Goal: Transaction & Acquisition: Purchase product/service

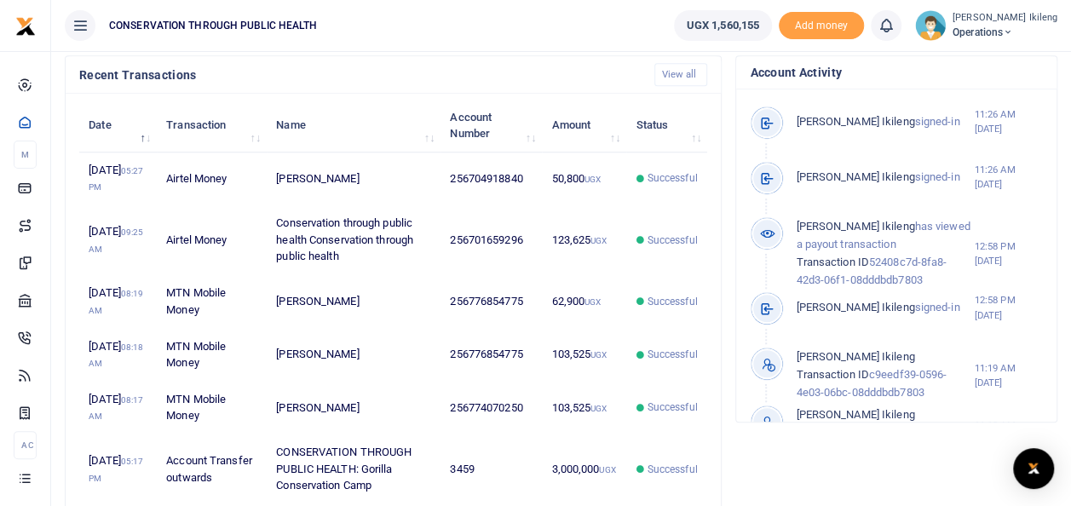
scroll to position [556, 0]
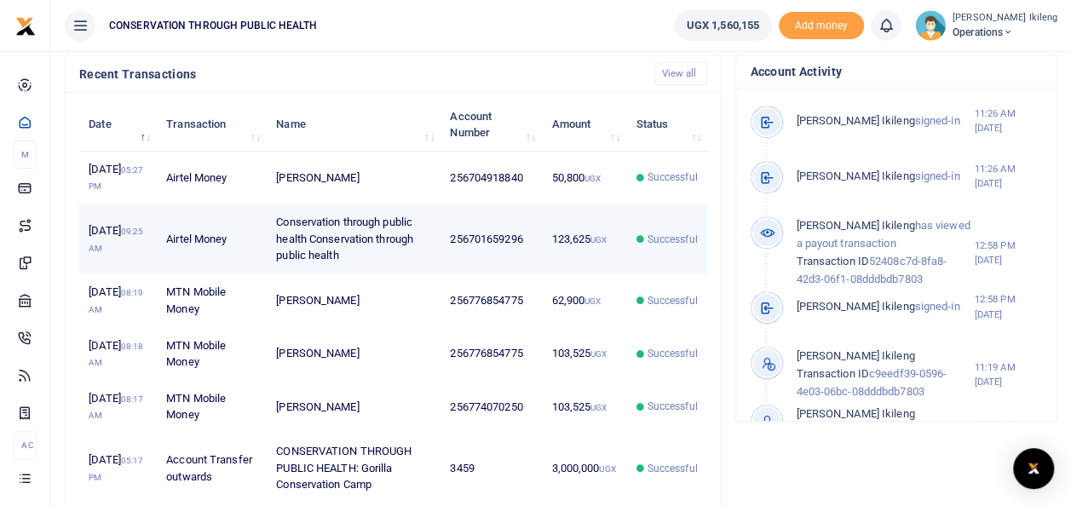
click at [680, 274] on td "Successful" at bounding box center [666, 240] width 81 height 70
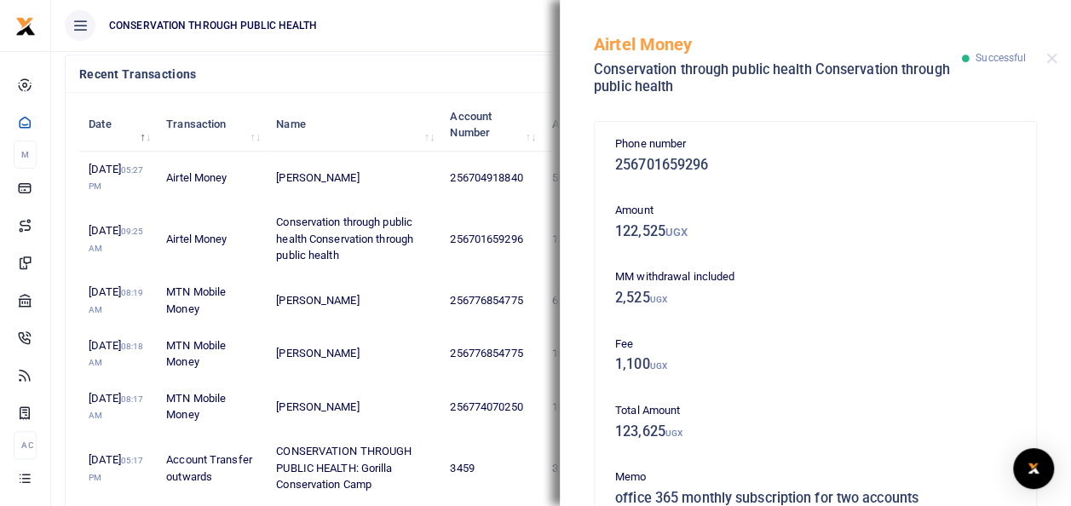
scroll to position [345, 0]
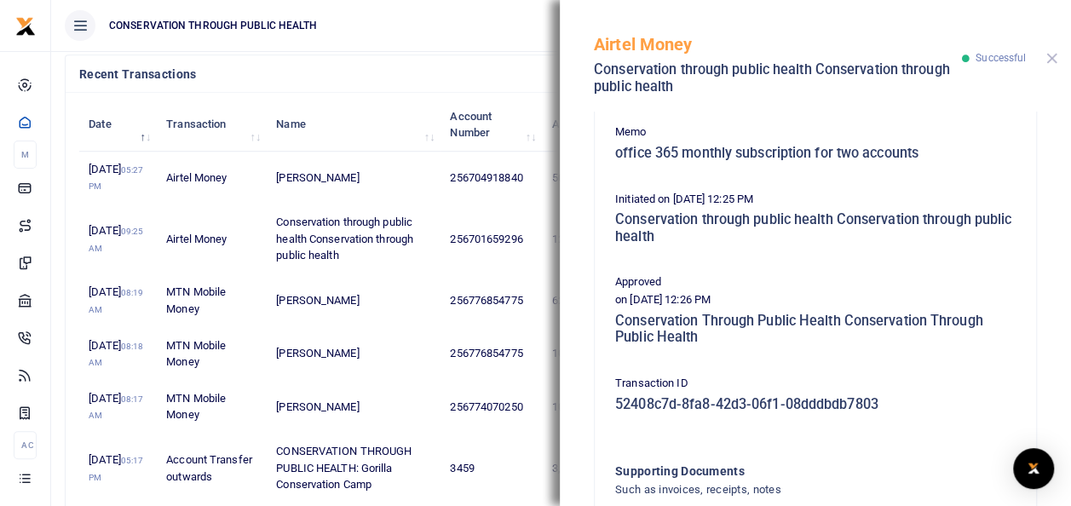
click at [1046, 55] on button "Close" at bounding box center [1051, 58] width 11 height 11
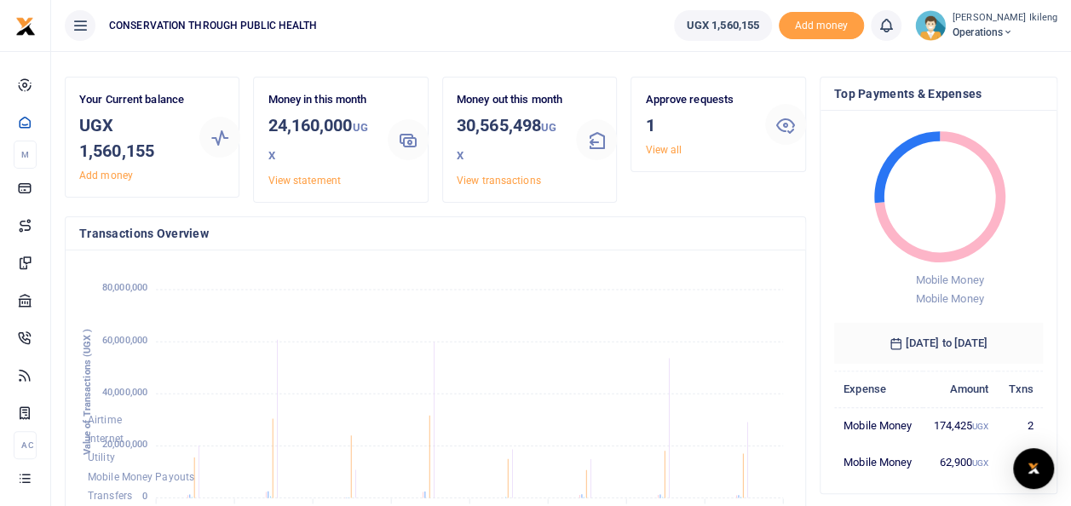
scroll to position [0, 0]
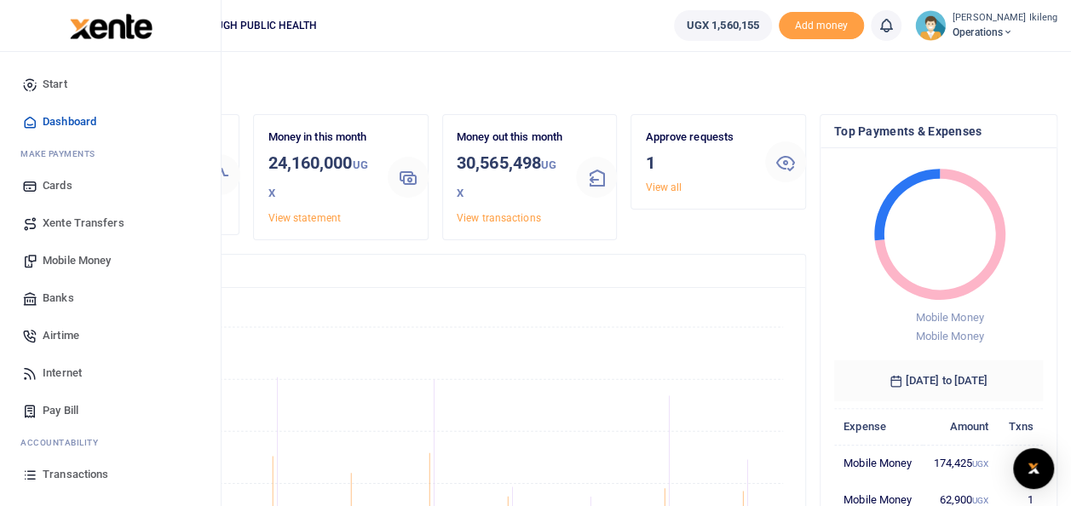
click at [43, 256] on span "Mobile Money" at bounding box center [77, 260] width 68 height 17
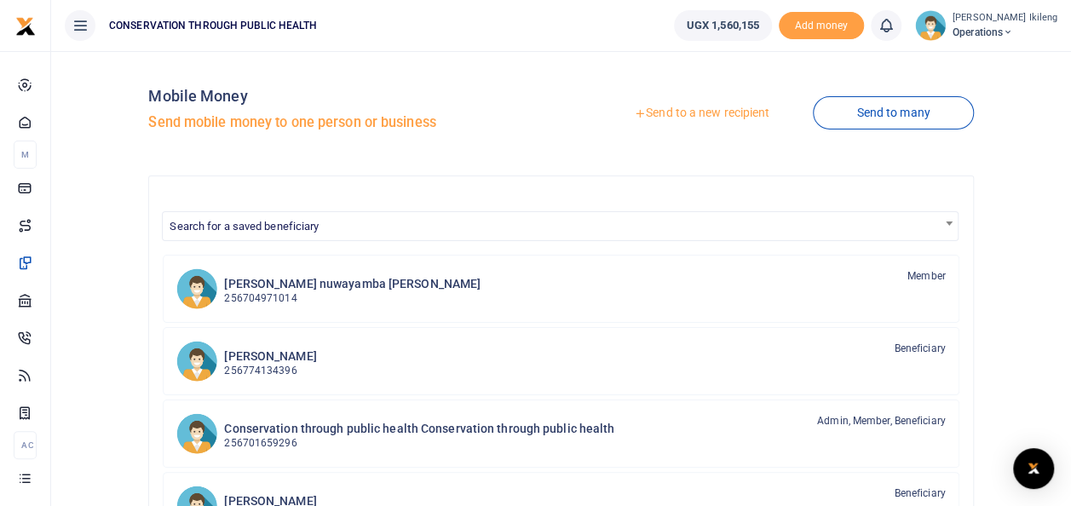
click at [745, 111] on link "Send to a new recipient" at bounding box center [702, 113] width 222 height 31
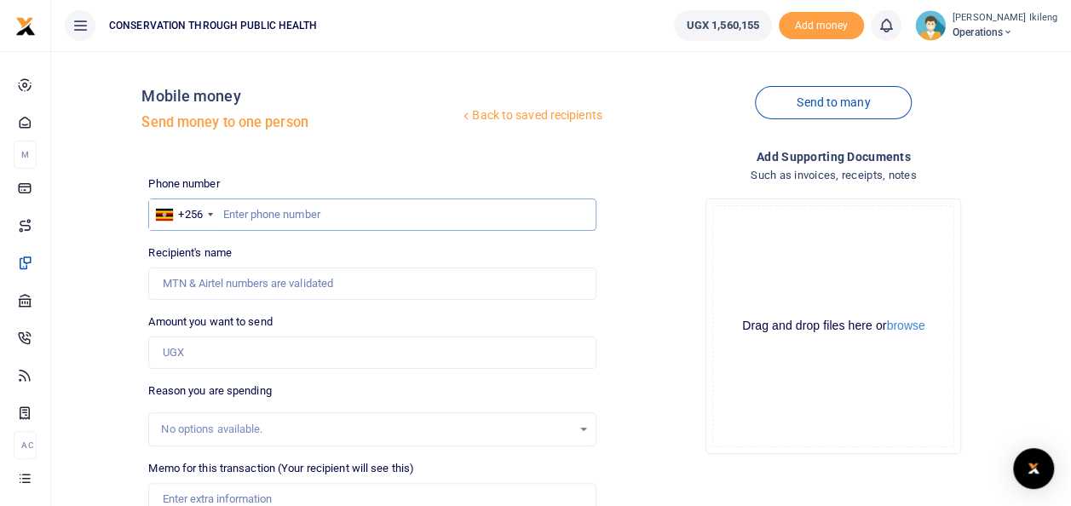
click at [242, 212] on input "text" at bounding box center [371, 215] width 447 height 32
type input "786404797"
type input "Patience Ikileng"
type input "786404797"
click at [232, 347] on input "Amount you want to send" at bounding box center [371, 353] width 447 height 32
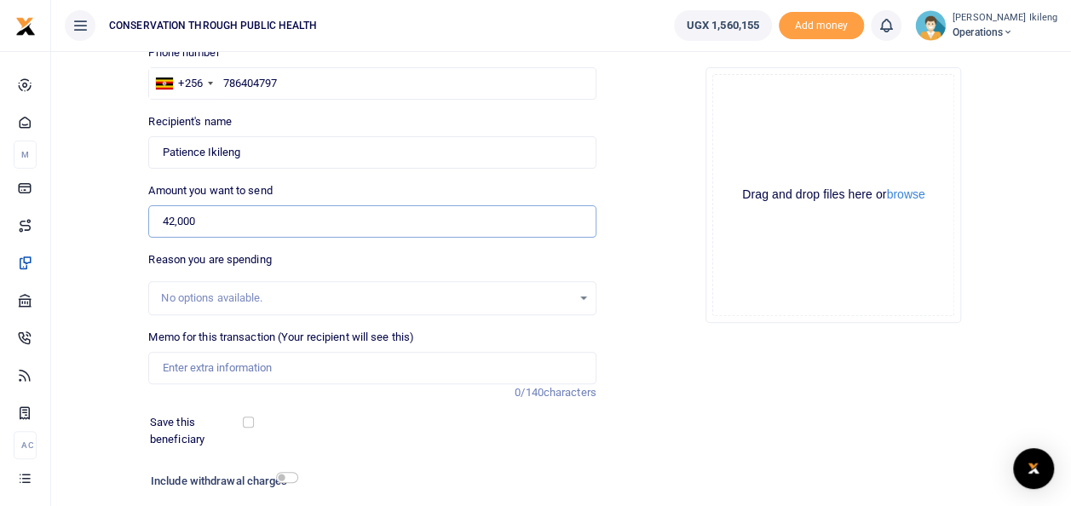
scroll to position [242, 0]
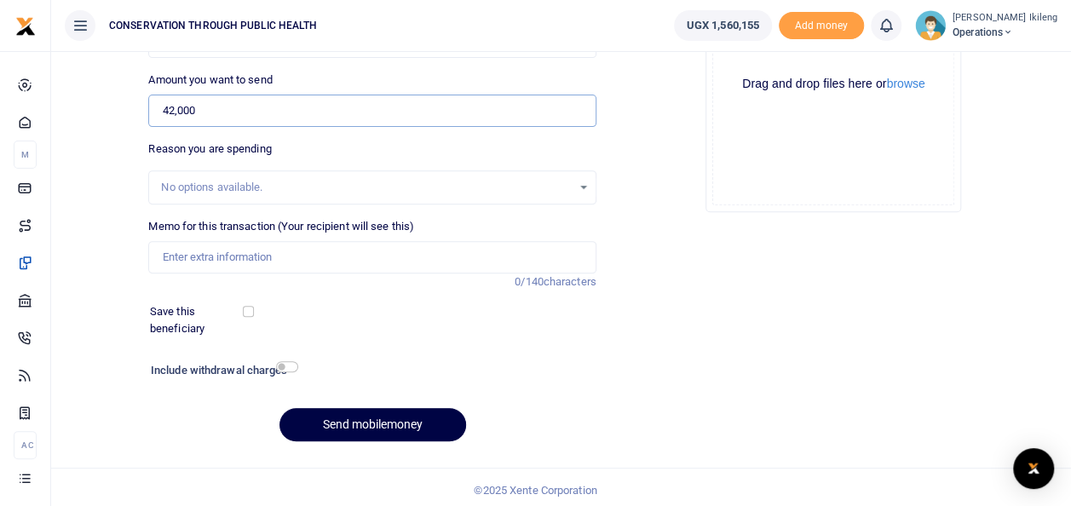
type input "42,000"
click at [469, 254] on input "Memo for this transaction (Your recipient will see this)" at bounding box center [371, 257] width 447 height 32
click at [729, 101] on div "Drag and drop files here or browse Powered by Uppy" at bounding box center [833, 84] width 242 height 242
click at [256, 251] on input "Memo for this transaction (Your recipient will see this)" at bounding box center [371, 257] width 447 height 32
type input "payment for the seven seas lunch at Sheraton Hotel"
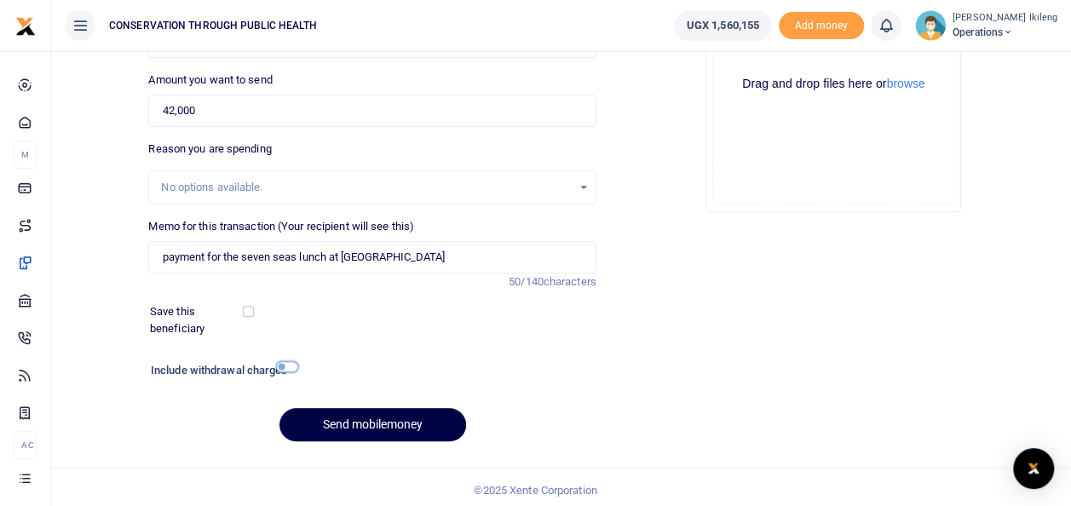
click at [292, 367] on input "checkbox" at bounding box center [287, 366] width 22 height 11
checkbox input "true"
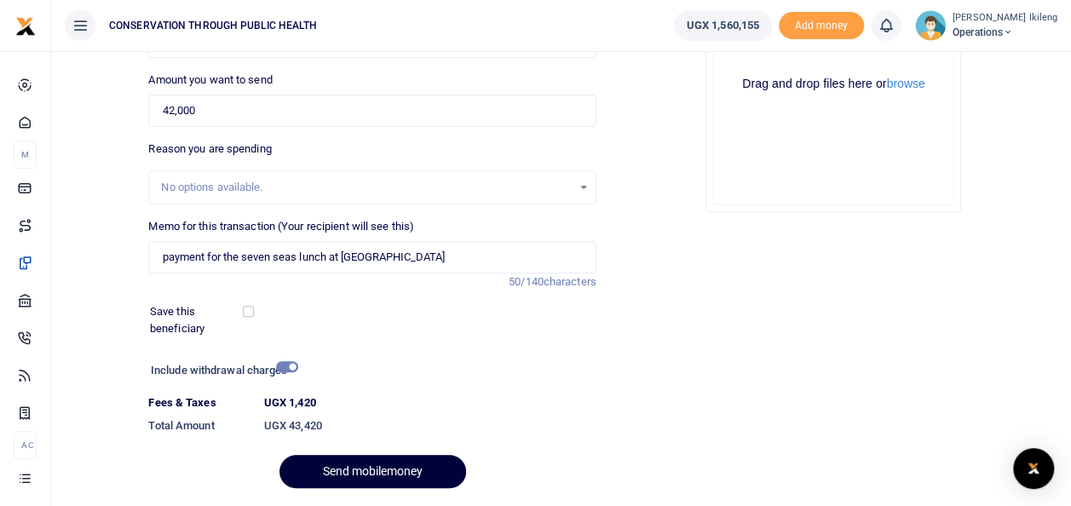
click at [341, 469] on button "Send mobilemoney" at bounding box center [373, 471] width 187 height 33
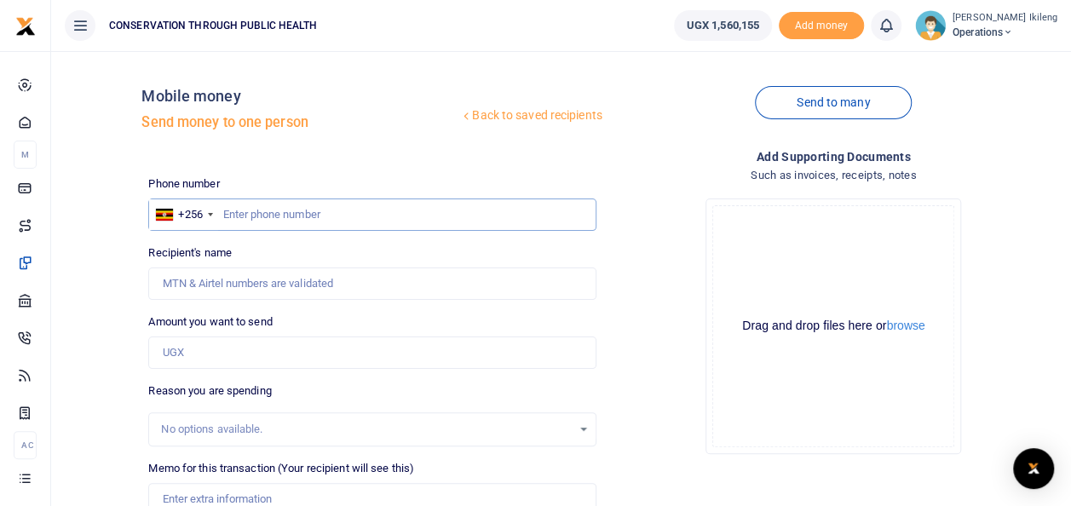
click at [273, 217] on input "text" at bounding box center [371, 215] width 447 height 32
type input "774070250"
type input "[PERSON_NAME]"
type input "774070250"
click at [259, 355] on input "Amount you want to send" at bounding box center [371, 353] width 447 height 32
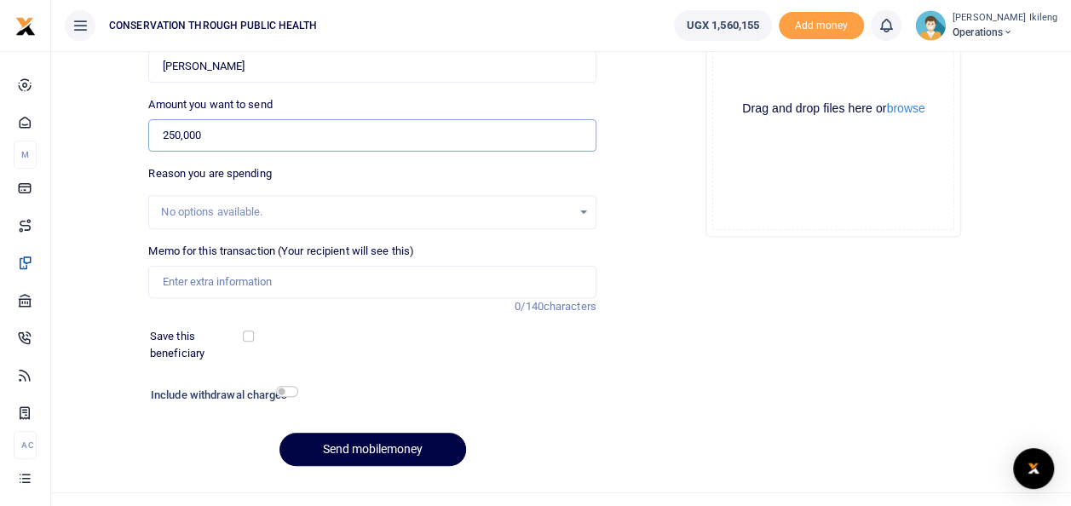
scroll to position [247, 0]
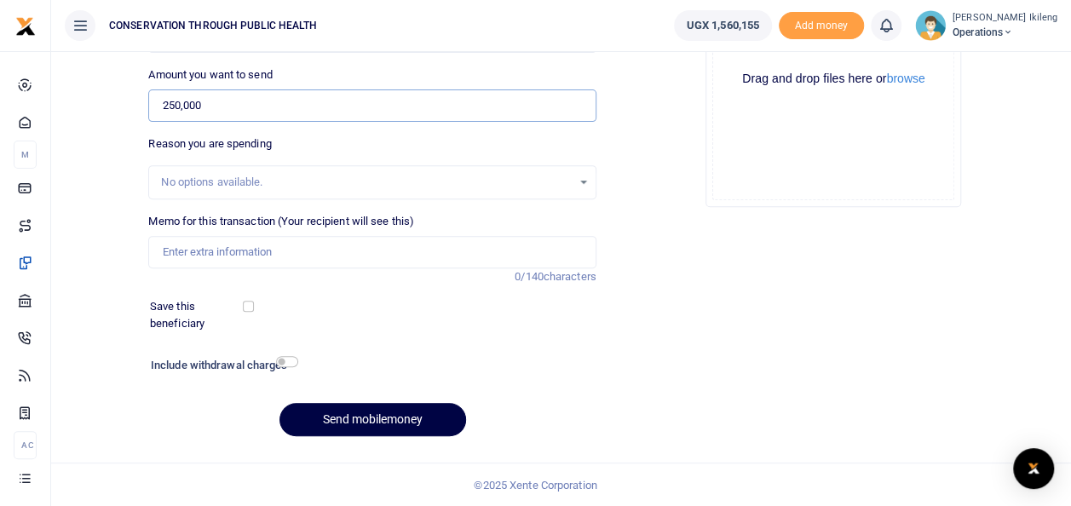
type input "250,000"
click at [337, 245] on input "Memo for this transaction (Your recipient will see this)" at bounding box center [371, 252] width 447 height 32
type input "fuel for office work inclusive of the weekend"
click at [288, 361] on input "checkbox" at bounding box center [287, 361] width 22 height 11
checkbox input "true"
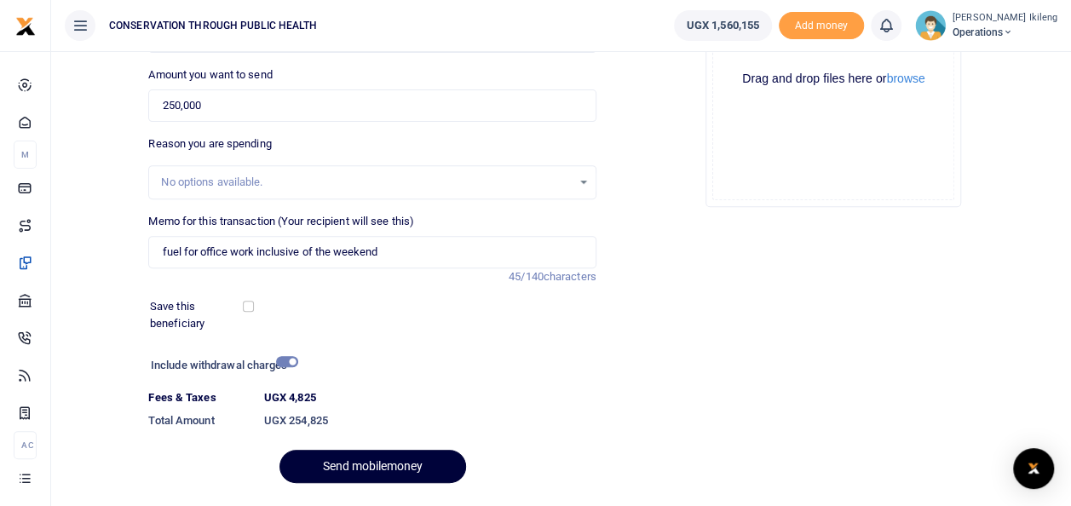
click at [331, 468] on button "Send mobilemoney" at bounding box center [373, 466] width 187 height 33
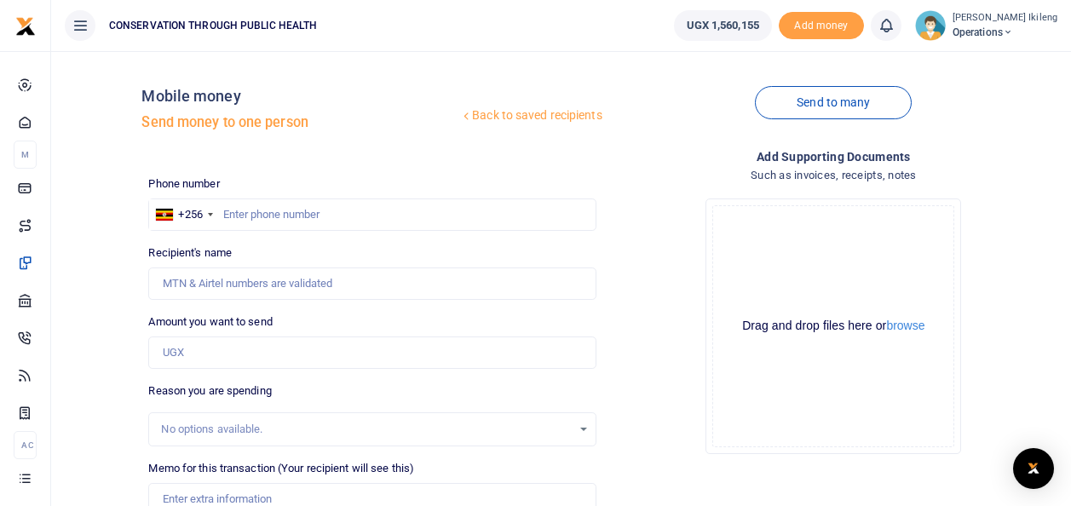
scroll to position [245, 0]
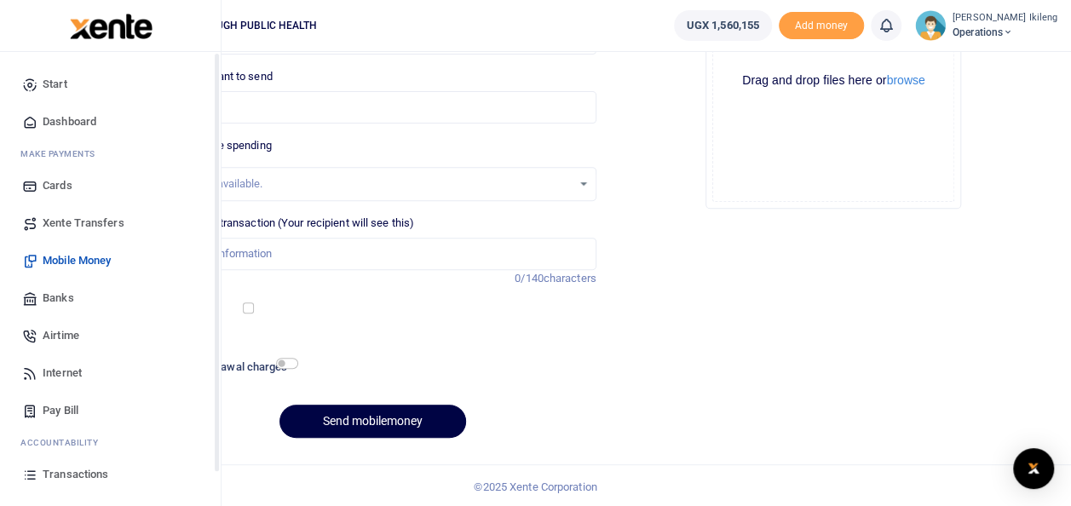
click at [34, 117] on icon at bounding box center [29, 121] width 15 height 15
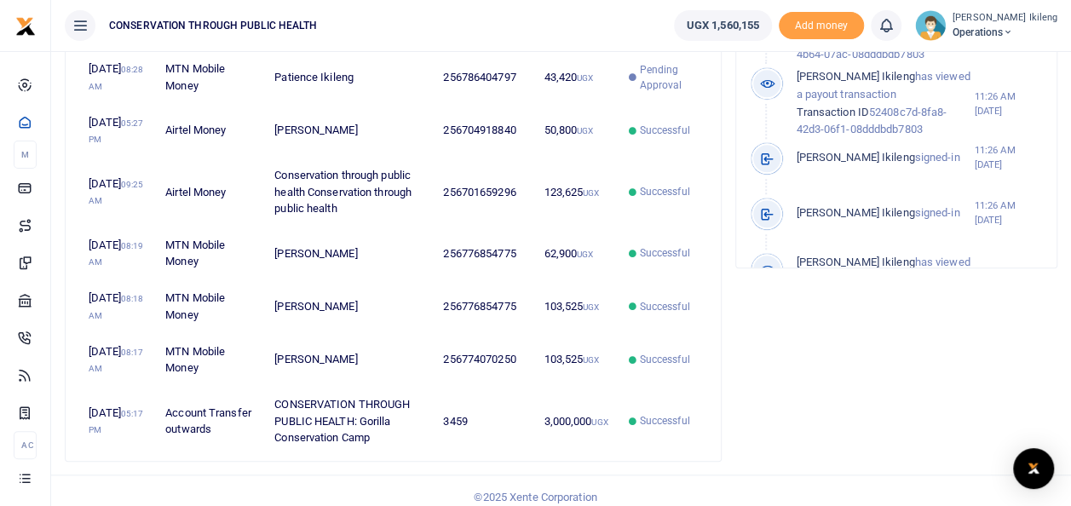
scroll to position [716, 0]
